Goal: Use online tool/utility: Use online tool/utility

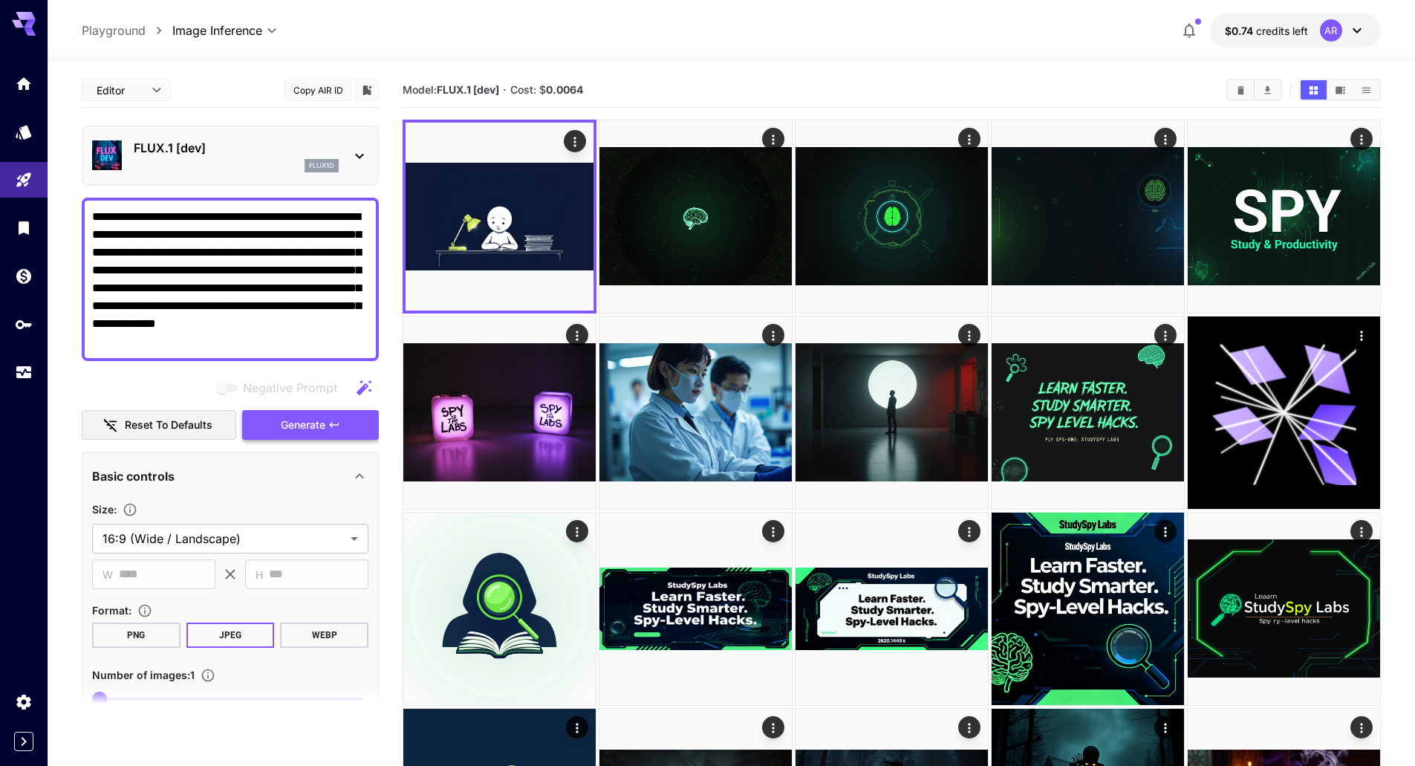
click at [314, 429] on span "Generate" at bounding box center [303, 425] width 45 height 19
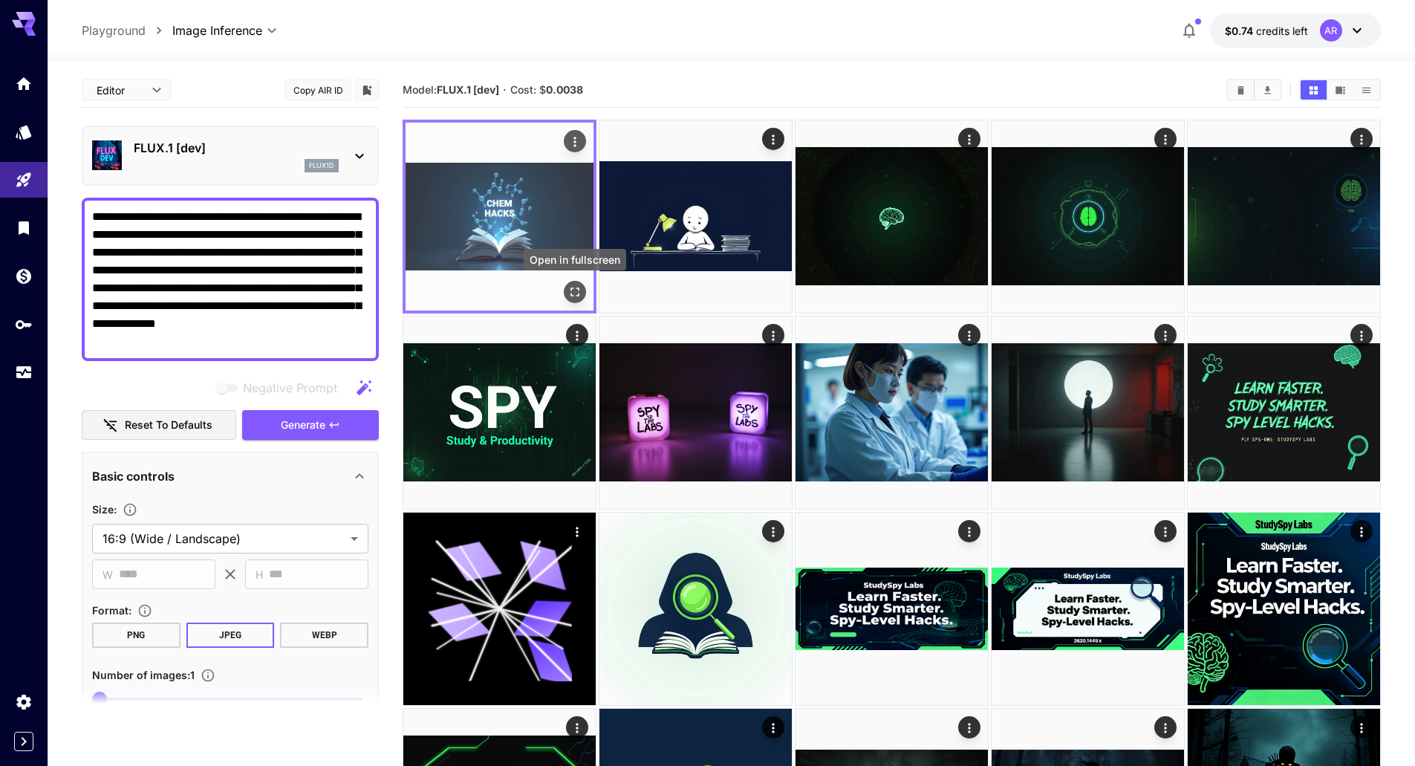
click at [575, 293] on icon "Open in fullscreen" at bounding box center [574, 291] width 15 height 15
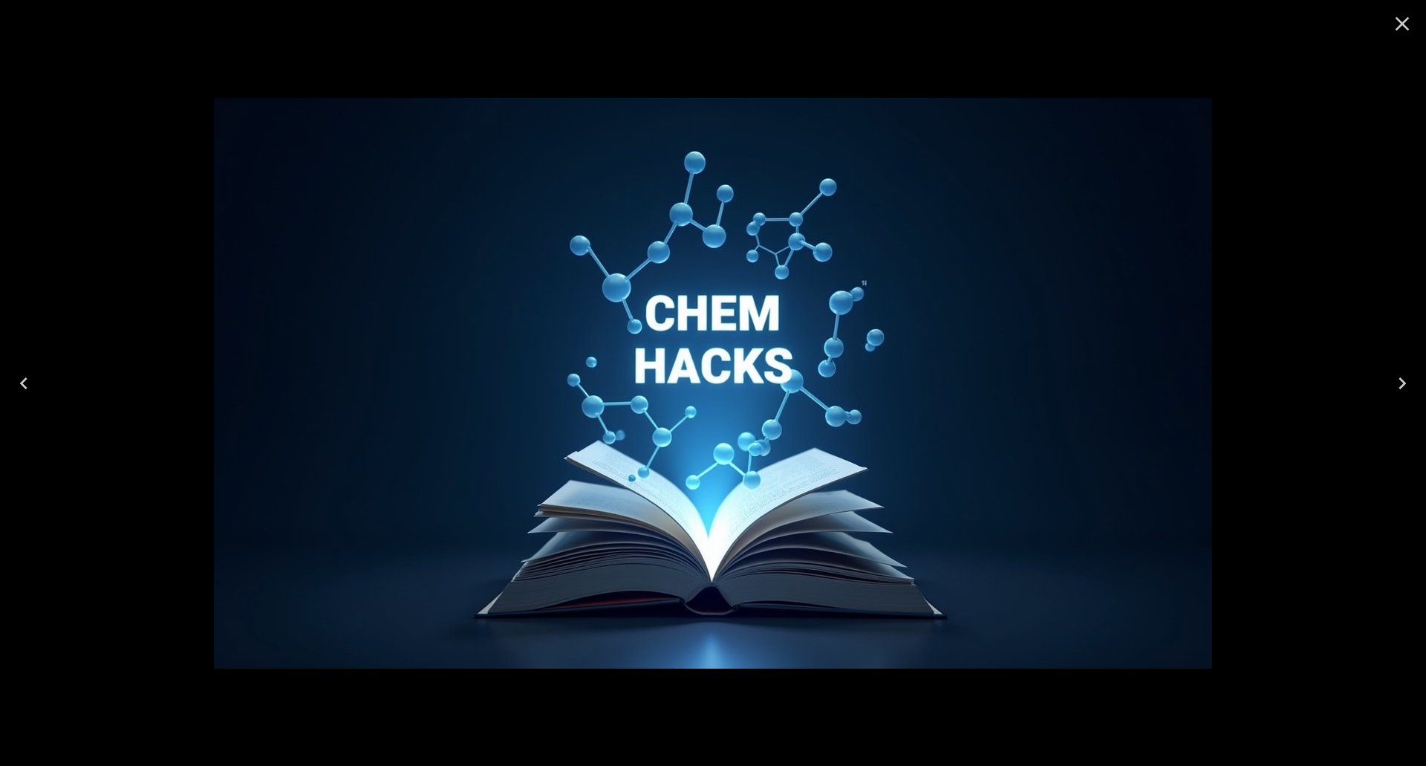
click at [665, 51] on div at bounding box center [713, 383] width 1426 height 766
click at [1110, 167] on img at bounding box center [713, 383] width 998 height 570
click at [1283, 219] on div at bounding box center [713, 383] width 1426 height 766
click at [1402, 23] on icon "Close" at bounding box center [1403, 24] width 14 height 14
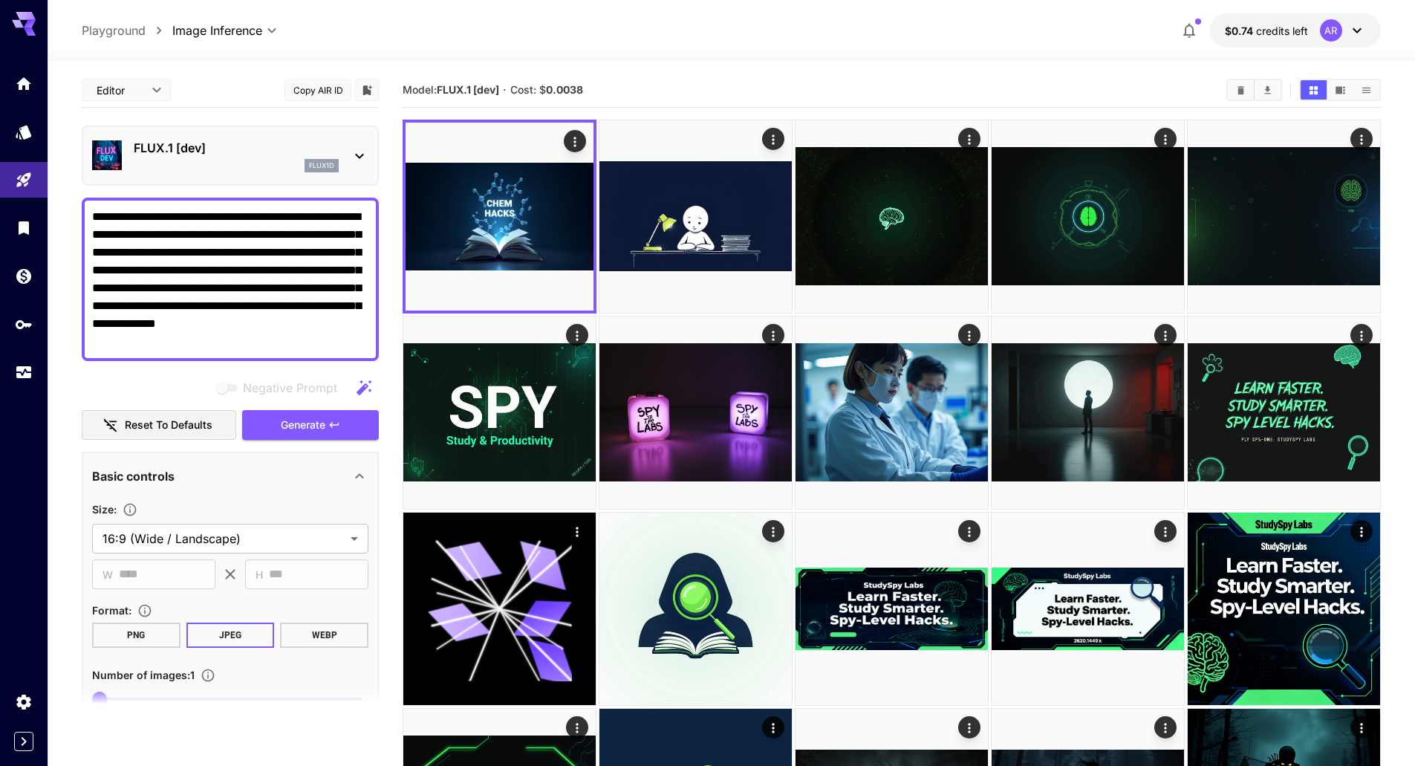
click at [293, 258] on textarea "**********" at bounding box center [230, 279] width 276 height 143
paste textarea "**********"
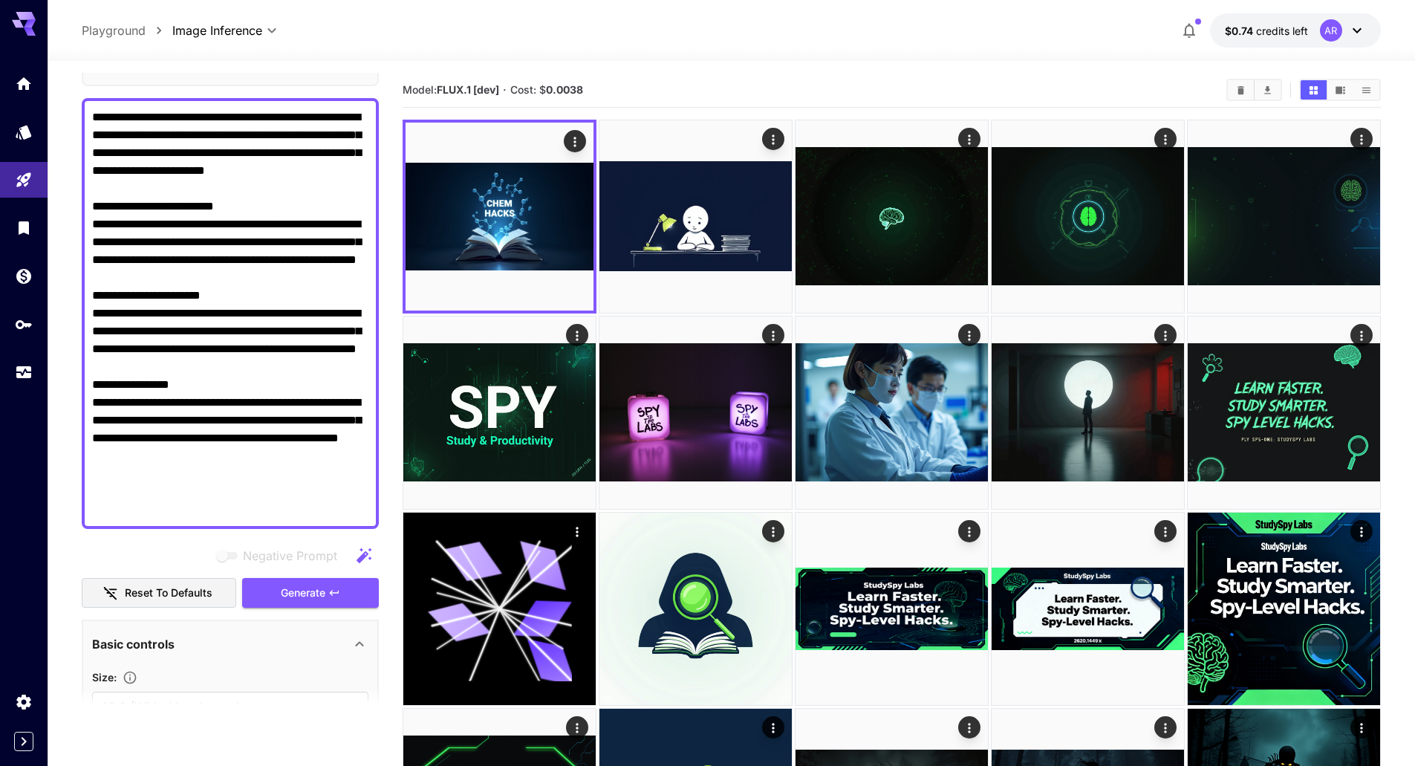
scroll to position [223, 0]
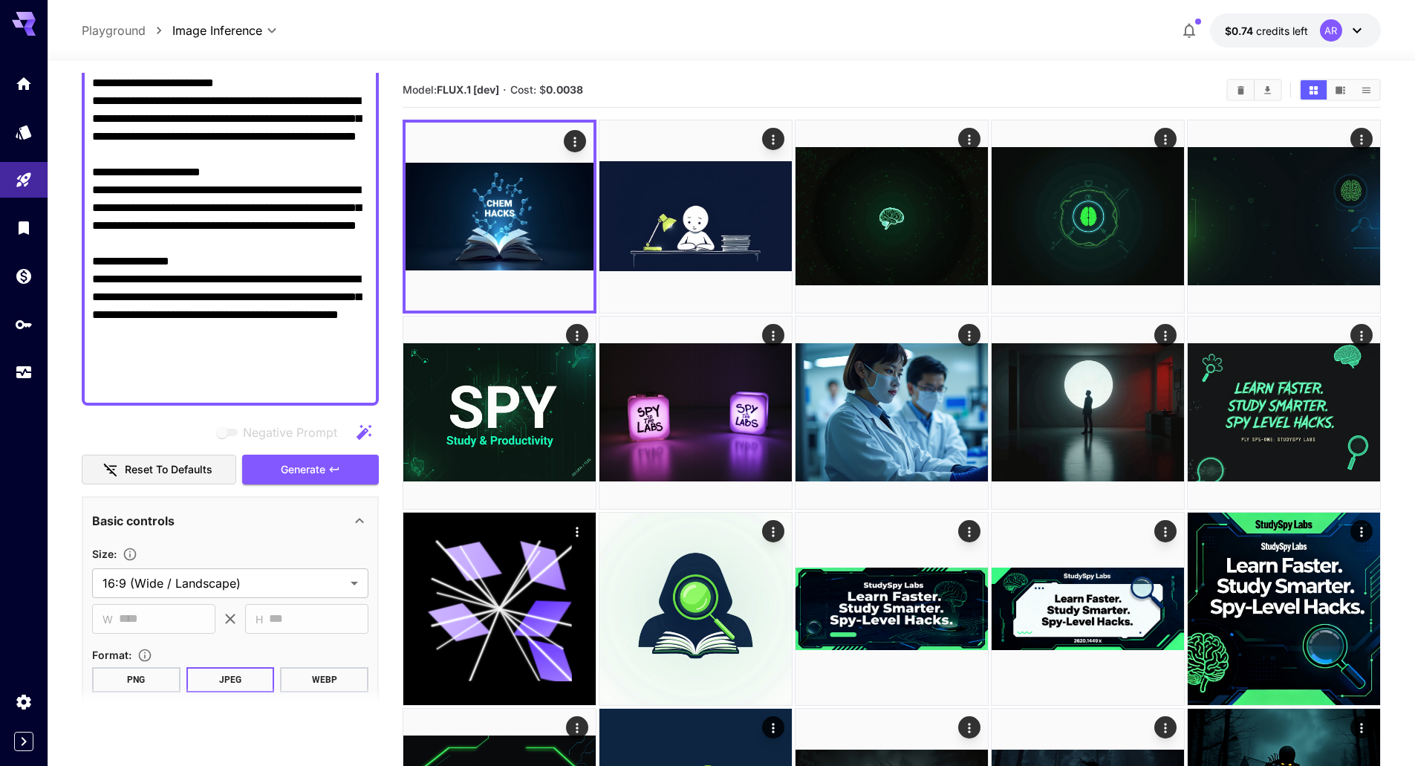
type textarea "**********"
click at [316, 472] on span "Generate" at bounding box center [303, 469] width 45 height 19
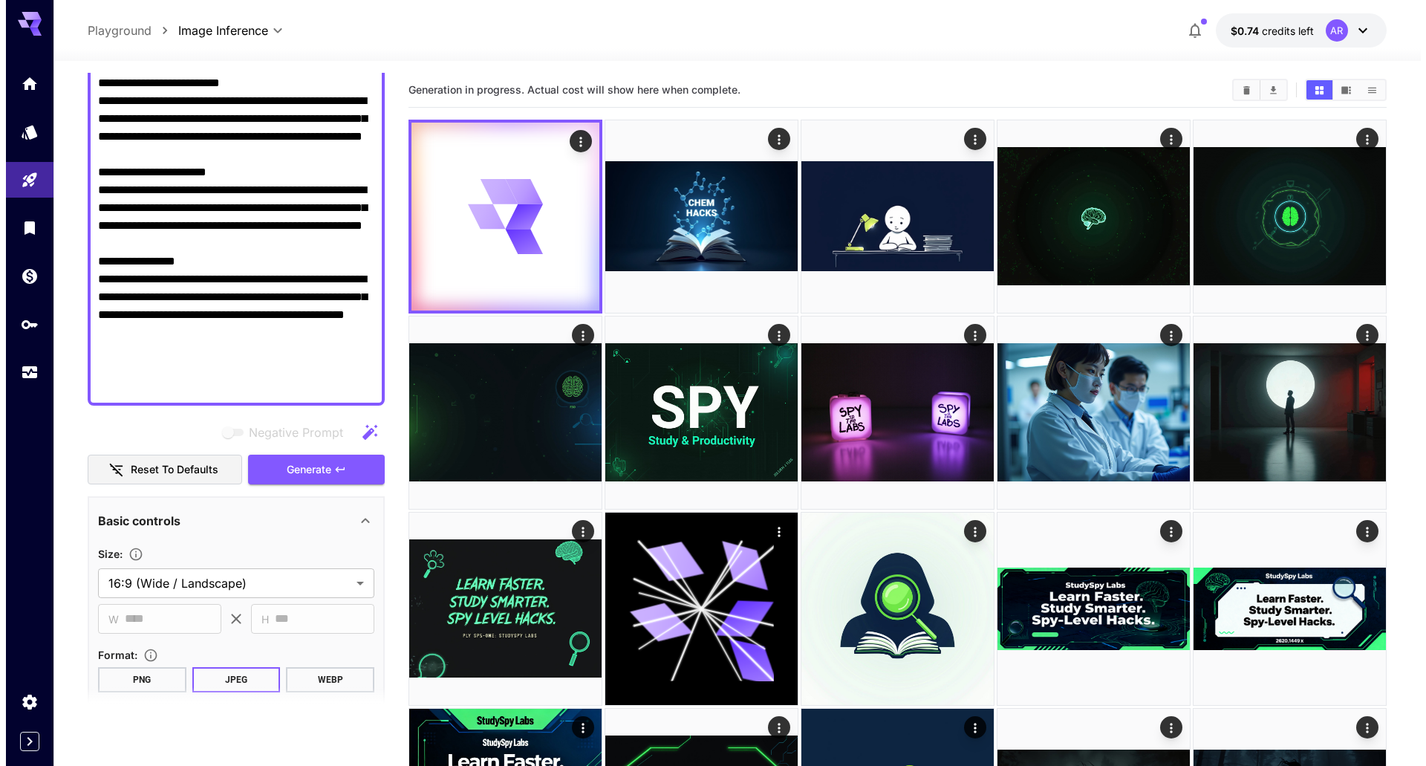
scroll to position [0, 0]
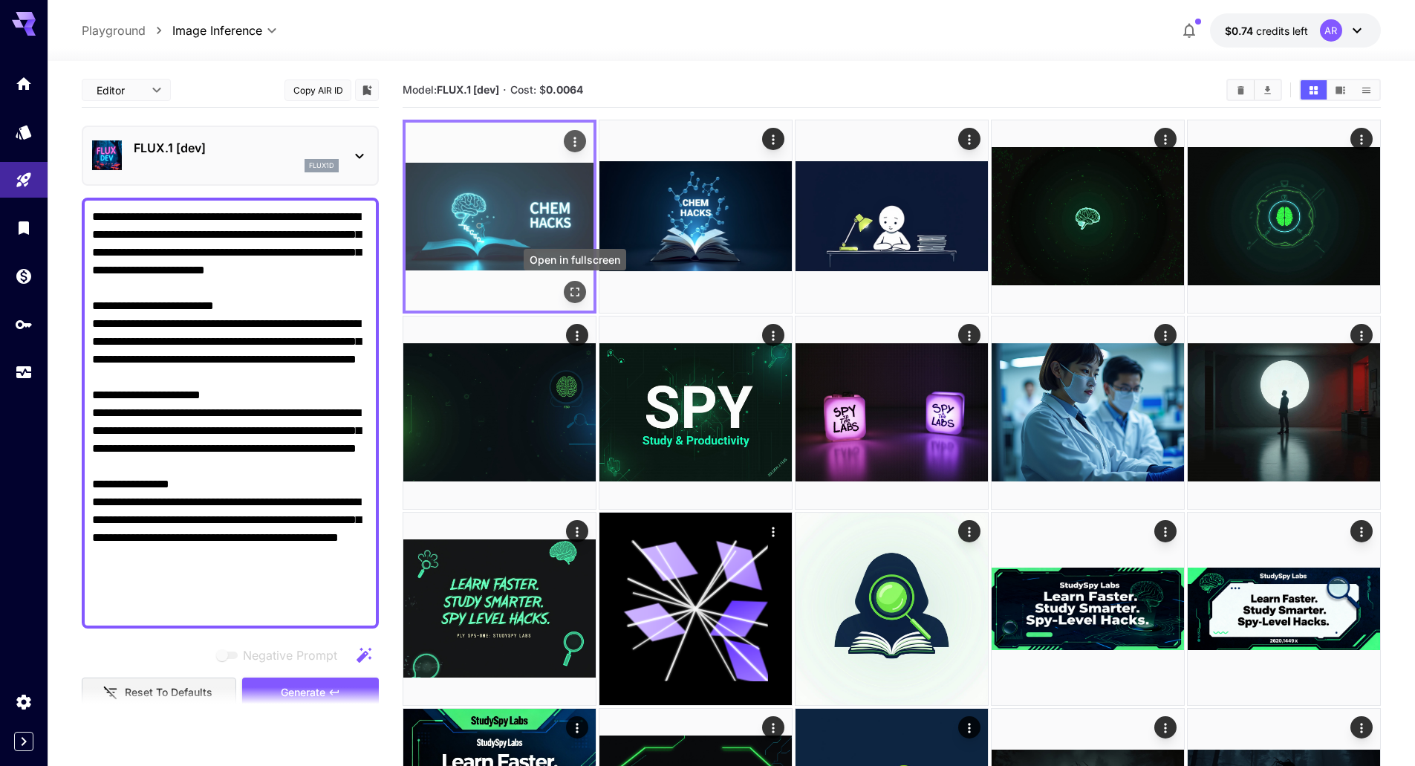
click at [578, 295] on icon "Open in fullscreen" at bounding box center [574, 291] width 9 height 9
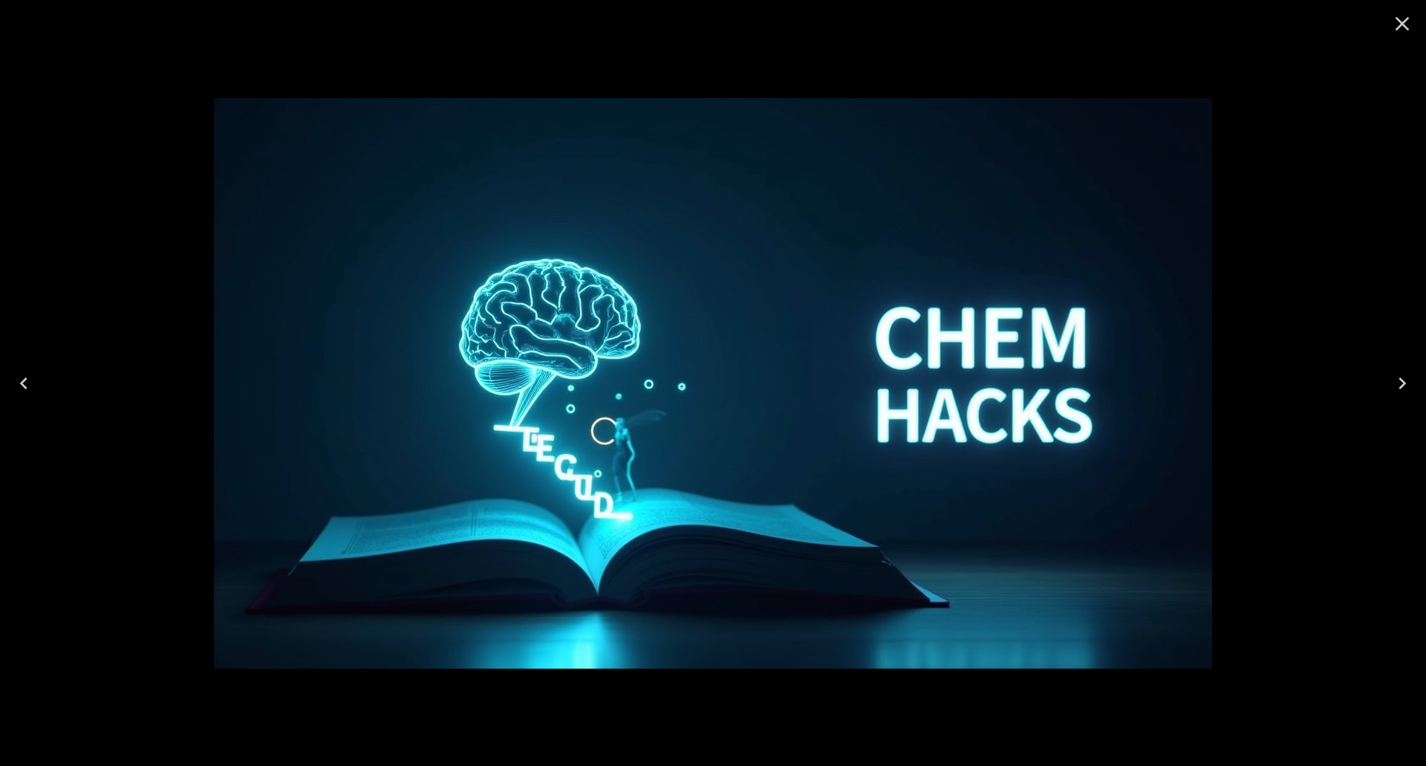
click at [1402, 30] on icon "Close" at bounding box center [1402, 24] width 24 height 24
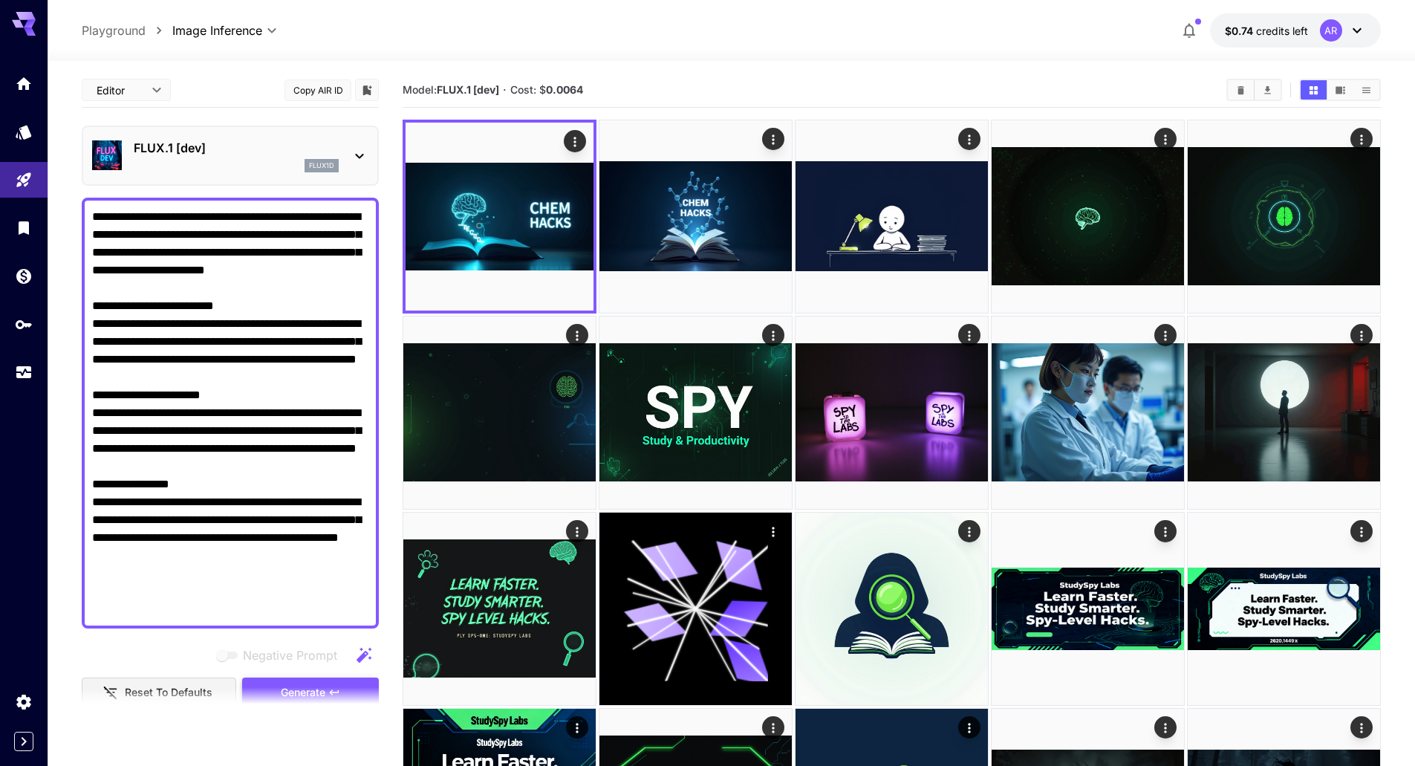
click at [329, 685] on button "Generate" at bounding box center [310, 692] width 137 height 30
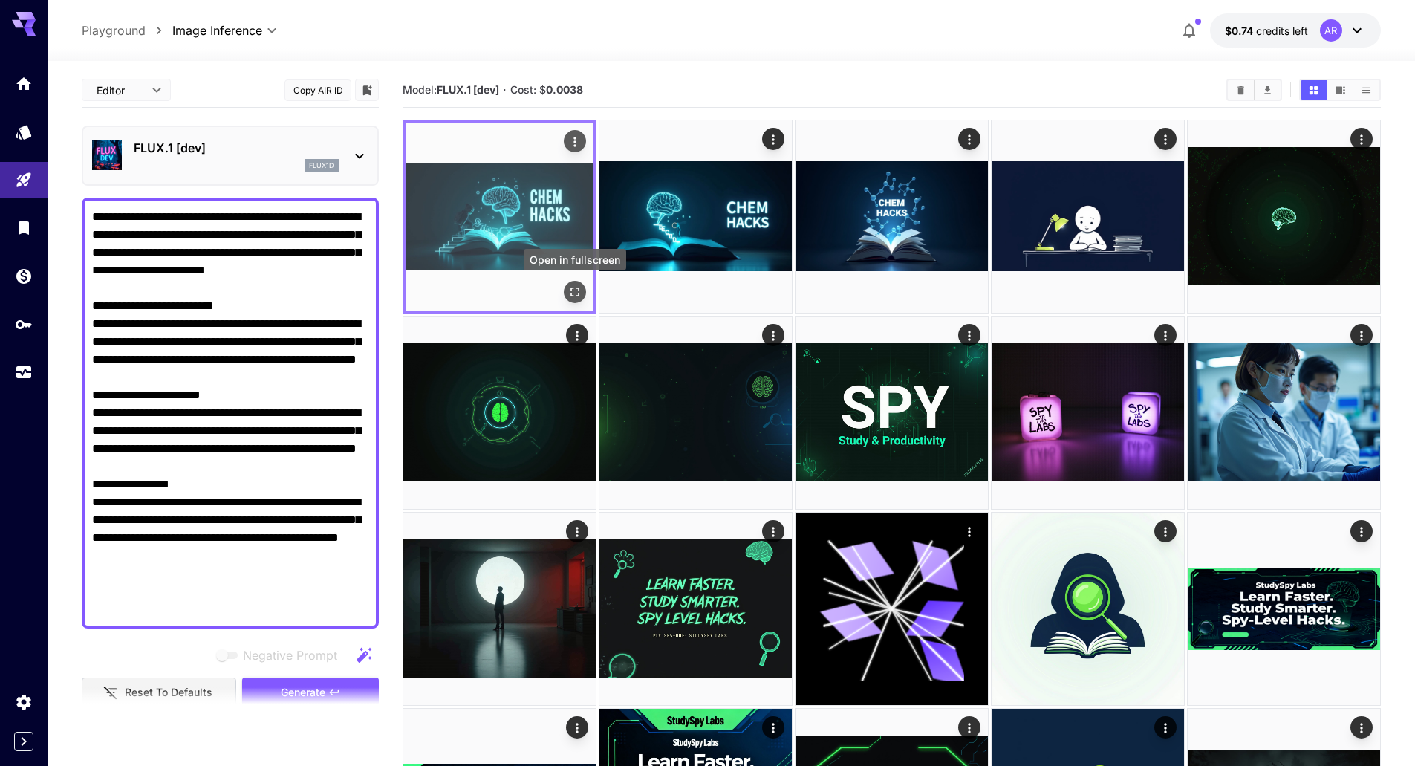
click at [578, 291] on icon "Open in fullscreen" at bounding box center [574, 291] width 15 height 15
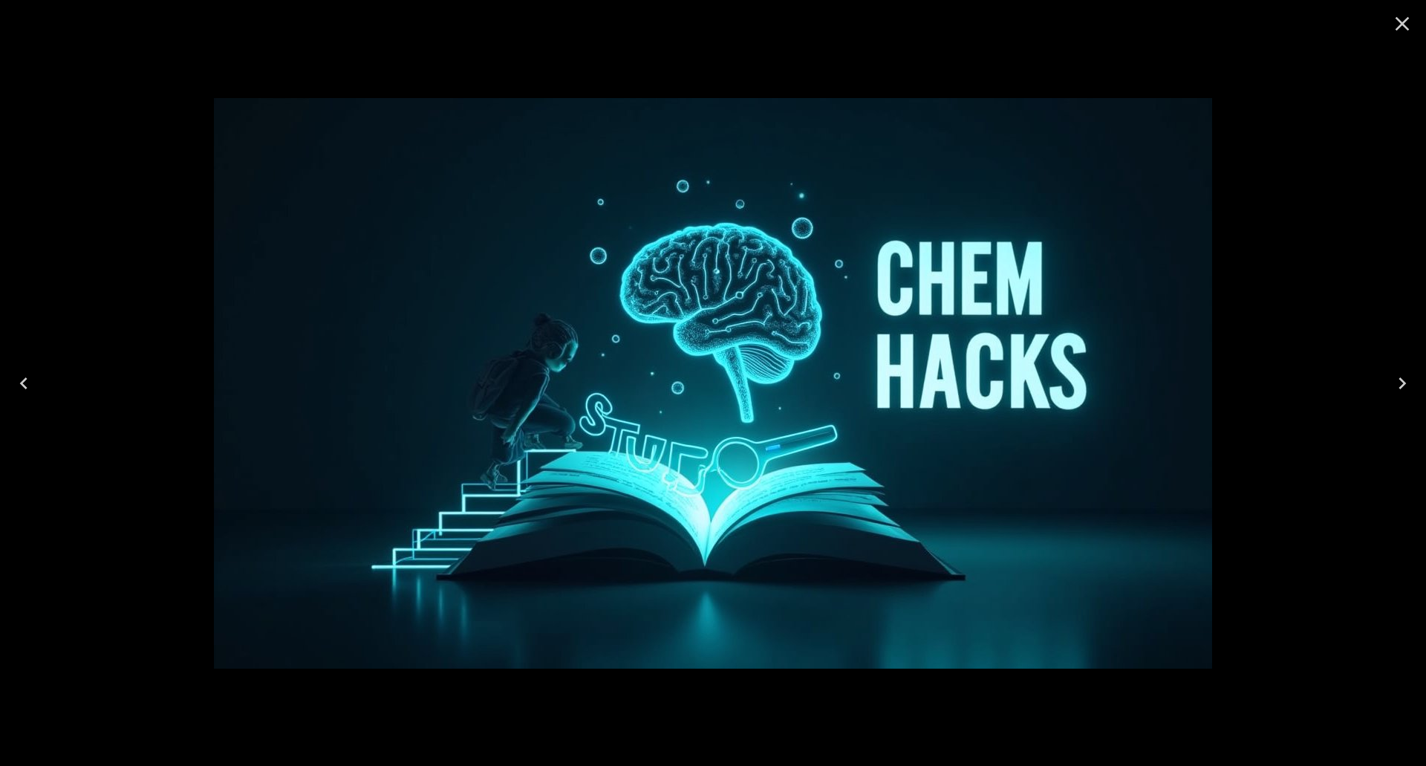
click at [1402, 380] on icon "Next" at bounding box center [1402, 383] width 7 height 12
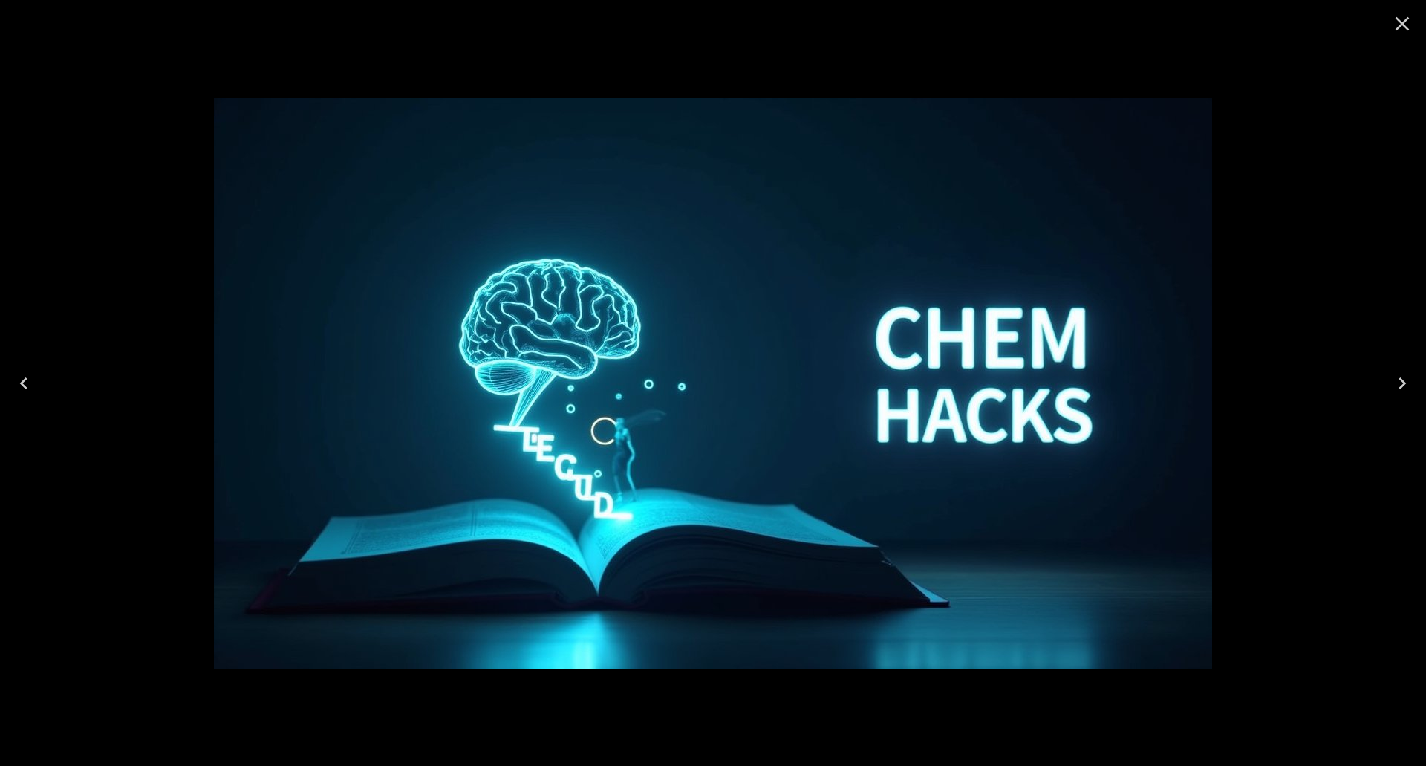
click at [31, 381] on icon "Previous" at bounding box center [24, 383] width 24 height 24
